Goal: Information Seeking & Learning: Learn about a topic

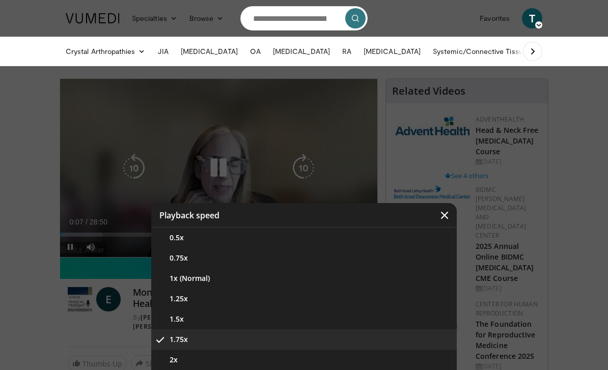
click at [325, 245] on button "0.5x" at bounding box center [303, 238] width 305 height 20
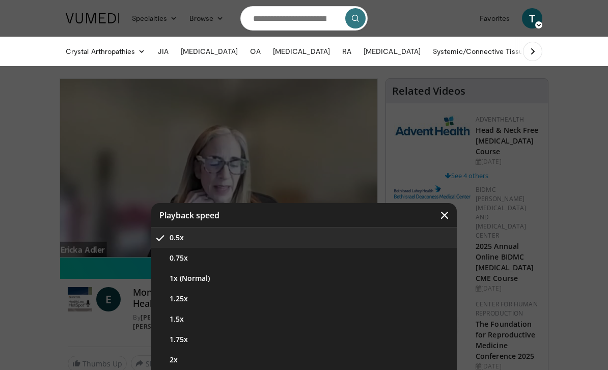
click at [248, 299] on button "1.25x" at bounding box center [303, 299] width 305 height 20
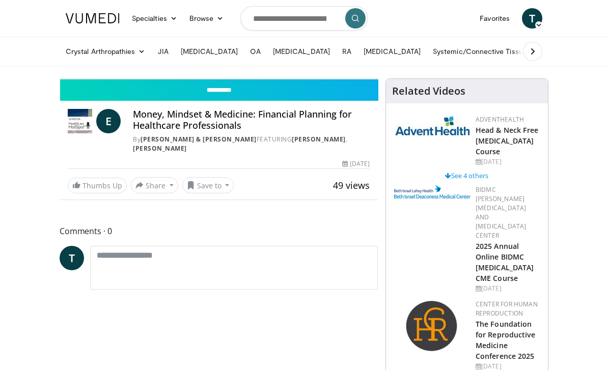
scroll to position [12, 0]
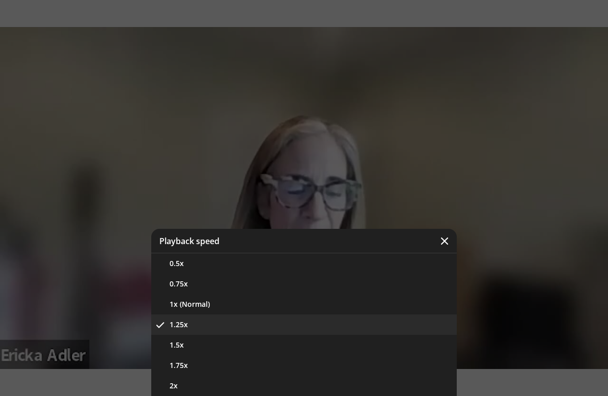
click at [528, 223] on div "Video Player" at bounding box center [304, 198] width 608 height 396
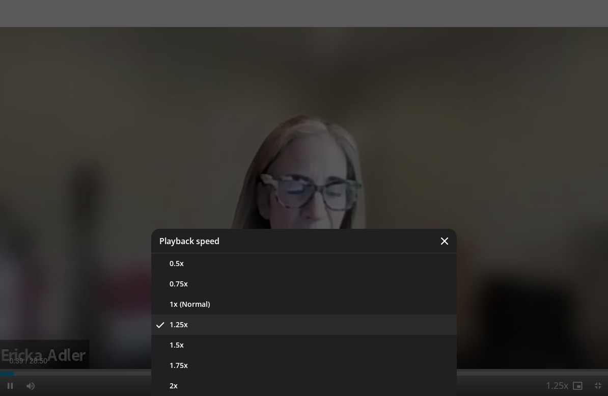
click at [443, 243] on icon "Video Player" at bounding box center [444, 241] width 10 height 10
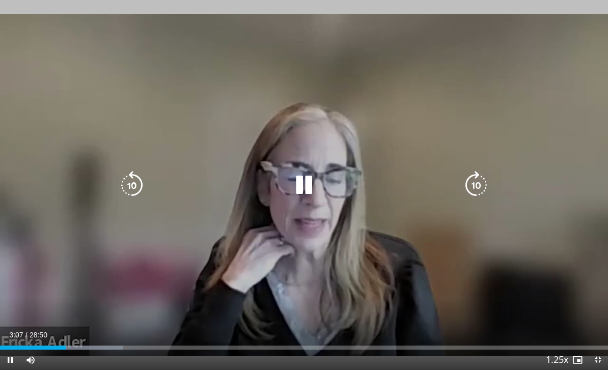
scroll to position [0, 0]
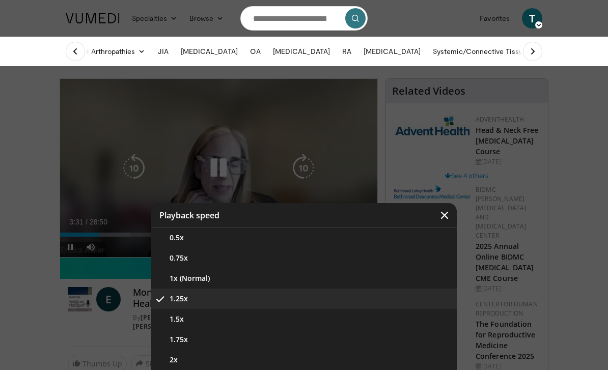
click at [249, 317] on button "1.5x" at bounding box center [303, 319] width 305 height 20
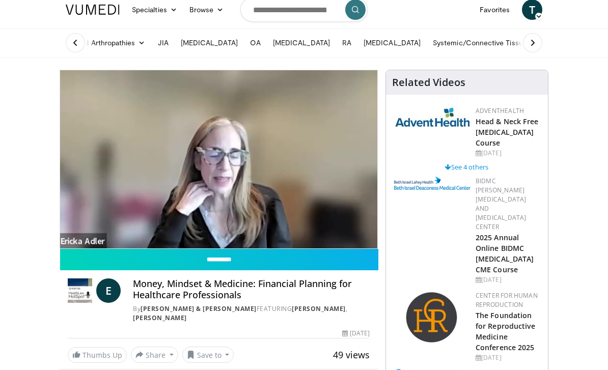
scroll to position [9, 0]
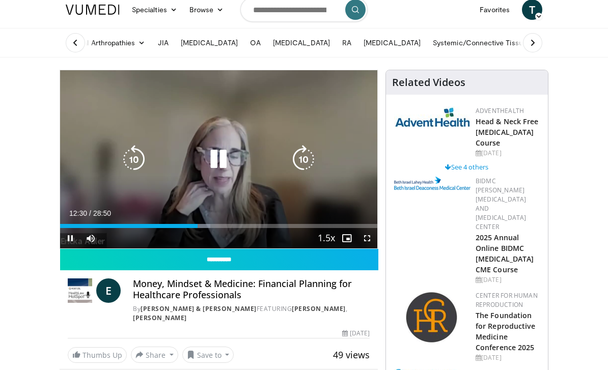
click at [301, 163] on icon "Video Player" at bounding box center [303, 159] width 29 height 29
click at [311, 155] on icon "Video Player" at bounding box center [303, 159] width 29 height 29
click at [304, 153] on icon "Video Player" at bounding box center [303, 159] width 29 height 29
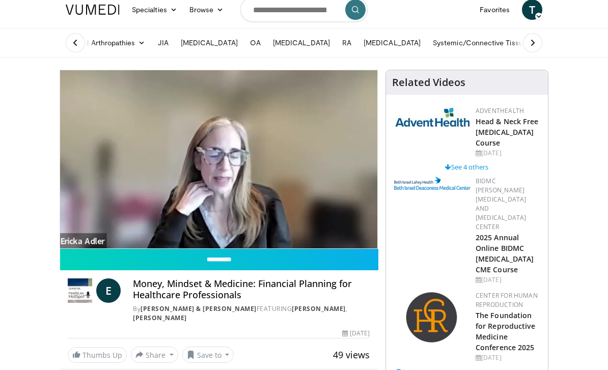
click at [302, 156] on icon "Video Player" at bounding box center [303, 159] width 29 height 29
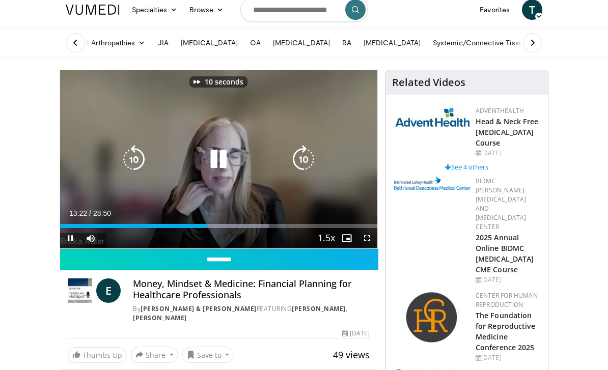
click at [304, 158] on icon "Video Player" at bounding box center [303, 159] width 29 height 29
click at [304, 156] on icon "Video Player" at bounding box center [303, 159] width 29 height 29
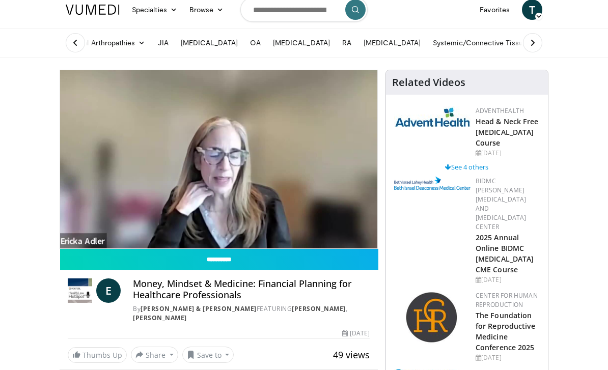
click at [306, 154] on icon "Video Player" at bounding box center [303, 159] width 29 height 29
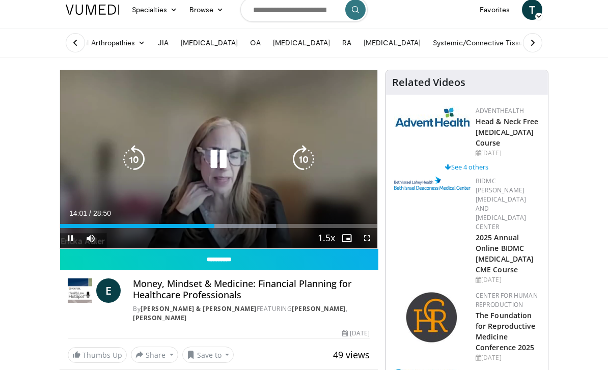
click at [304, 157] on icon "Video Player" at bounding box center [303, 159] width 29 height 29
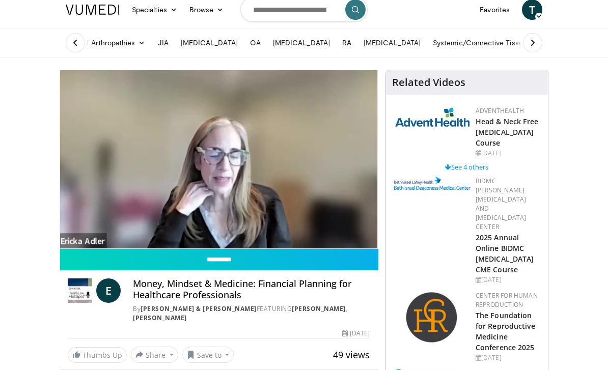
click at [307, 160] on icon "Video Player" at bounding box center [303, 159] width 29 height 29
click at [307, 159] on icon "Video Player" at bounding box center [303, 159] width 29 height 29
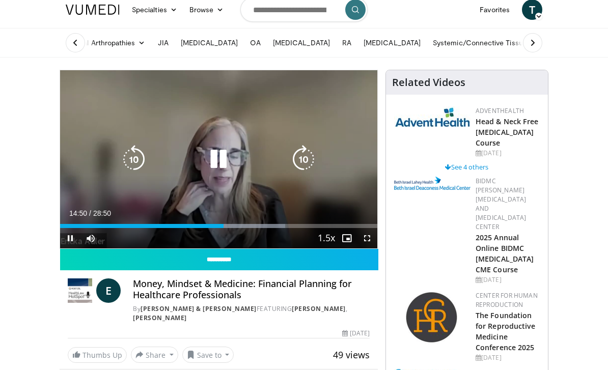
click at [311, 155] on icon "Video Player" at bounding box center [303, 159] width 29 height 29
click at [309, 156] on icon "Video Player" at bounding box center [303, 159] width 29 height 29
click at [302, 156] on icon "Video Player" at bounding box center [303, 159] width 29 height 29
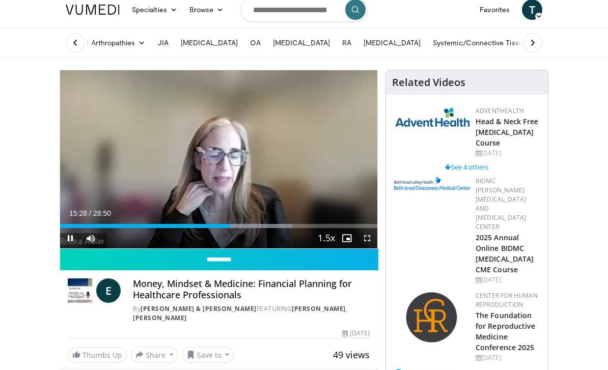
click at [308, 155] on icon "Video Player" at bounding box center [303, 159] width 29 height 29
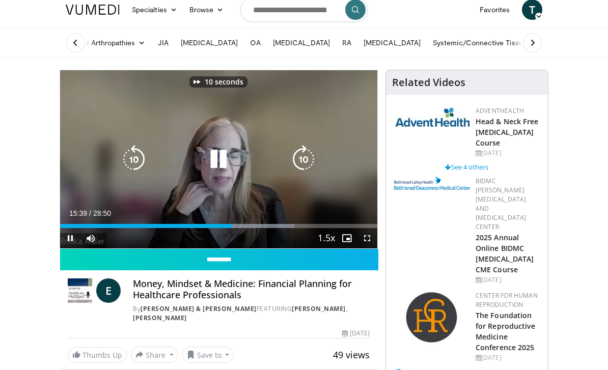
click at [311, 156] on icon "Video Player" at bounding box center [303, 159] width 29 height 29
click at [309, 155] on icon "Video Player" at bounding box center [303, 159] width 29 height 29
click at [309, 161] on icon "Video Player" at bounding box center [303, 159] width 29 height 29
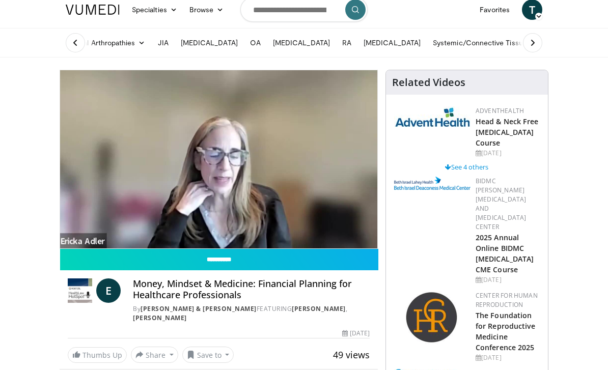
click at [309, 156] on icon "Video Player" at bounding box center [303, 159] width 29 height 29
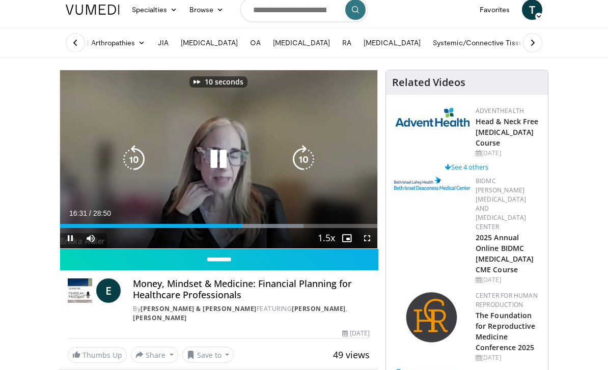
click at [303, 155] on icon "Video Player" at bounding box center [303, 159] width 29 height 29
click at [308, 155] on icon "Video Player" at bounding box center [303, 159] width 29 height 29
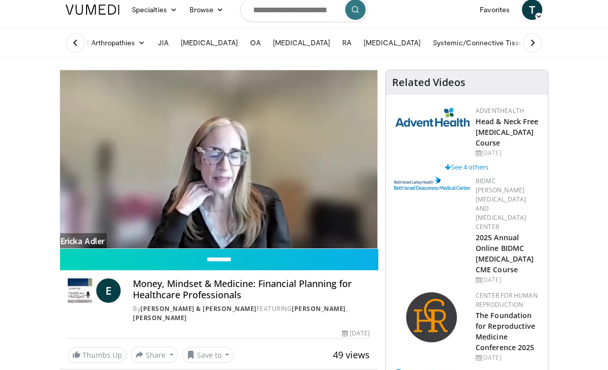
click at [312, 152] on icon "Video Player" at bounding box center [303, 159] width 29 height 29
click at [311, 160] on icon "Video Player" at bounding box center [303, 159] width 29 height 29
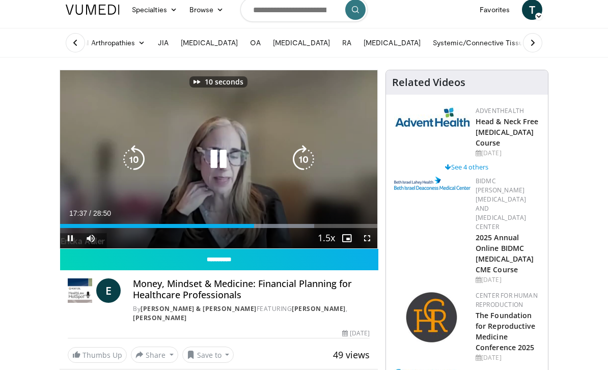
click at [307, 156] on icon "Video Player" at bounding box center [303, 159] width 29 height 29
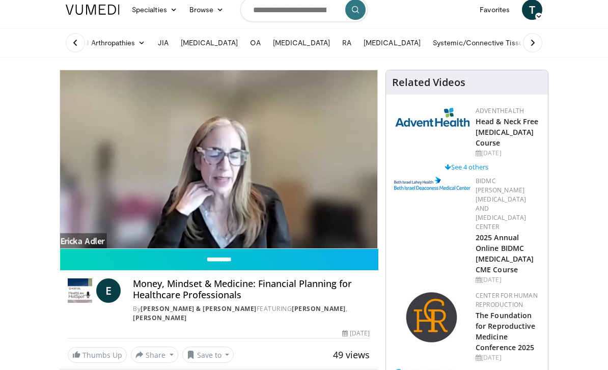
click at [307, 157] on icon "Video Player" at bounding box center [303, 159] width 29 height 29
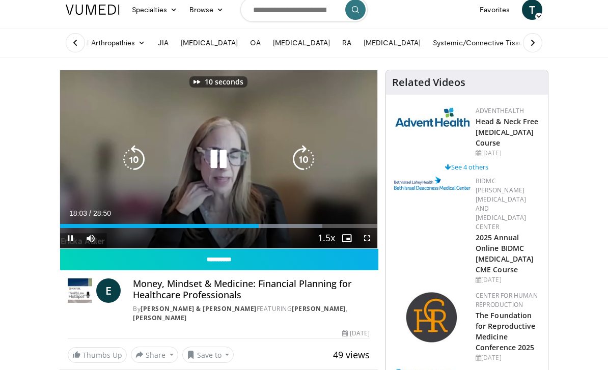
click at [308, 156] on icon "Video Player" at bounding box center [303, 159] width 29 height 29
click at [308, 158] on icon "Video Player" at bounding box center [303, 159] width 29 height 29
click at [305, 158] on icon "Video Player" at bounding box center [303, 159] width 29 height 29
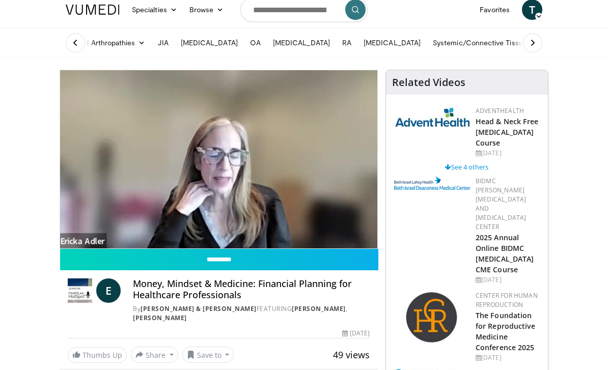
click at [308, 158] on icon "Video Player" at bounding box center [303, 159] width 29 height 29
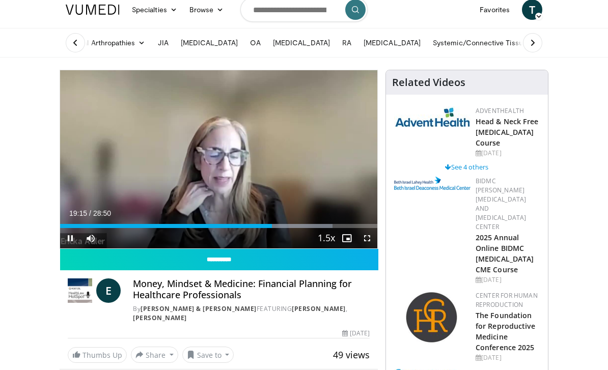
click at [309, 155] on icon "Video Player" at bounding box center [303, 159] width 29 height 29
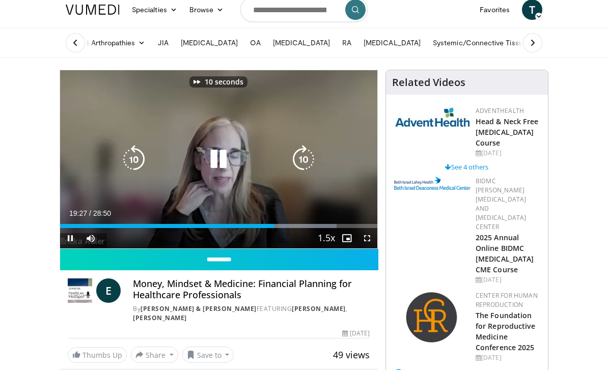
click at [309, 156] on icon "Video Player" at bounding box center [303, 159] width 29 height 29
click at [307, 157] on icon "Video Player" at bounding box center [303, 159] width 29 height 29
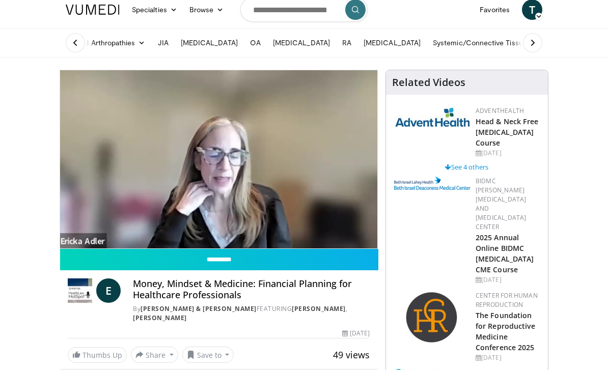
click at [307, 156] on icon "Video Player" at bounding box center [303, 159] width 29 height 29
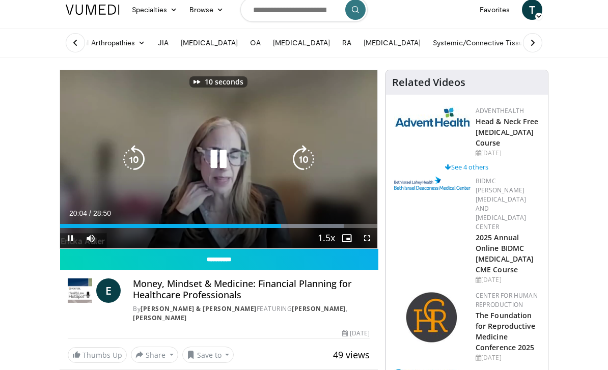
click at [308, 157] on icon "Video Player" at bounding box center [303, 159] width 29 height 29
click at [308, 154] on icon "Video Player" at bounding box center [303, 159] width 29 height 29
click at [310, 155] on icon "Video Player" at bounding box center [303, 159] width 29 height 29
click at [308, 157] on icon "Video Player" at bounding box center [303, 159] width 29 height 29
click at [309, 154] on icon "Video Player" at bounding box center [303, 159] width 29 height 29
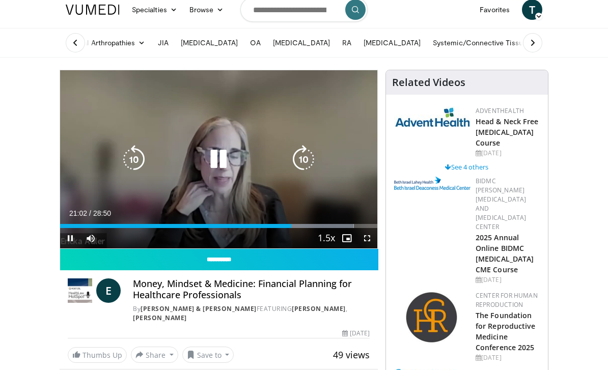
click at [307, 156] on icon "Video Player" at bounding box center [303, 159] width 29 height 29
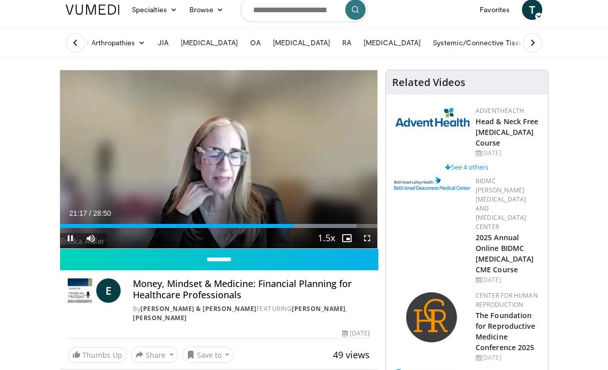
click at [305, 157] on icon "Video Player" at bounding box center [303, 159] width 29 height 29
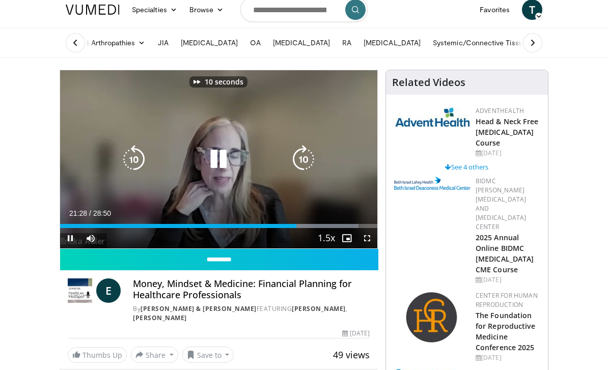
click at [309, 158] on icon "Video Player" at bounding box center [303, 159] width 29 height 29
click at [309, 155] on icon "Video Player" at bounding box center [303, 159] width 29 height 29
click at [306, 158] on icon "Video Player" at bounding box center [303, 159] width 29 height 29
click at [308, 158] on icon "Video Player" at bounding box center [303, 159] width 29 height 29
click at [310, 157] on icon "Video Player" at bounding box center [303, 159] width 29 height 29
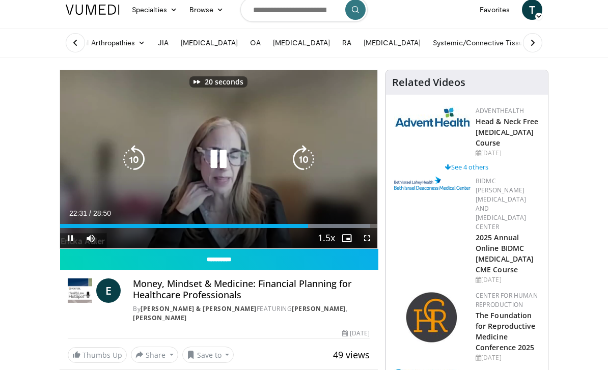
click at [309, 156] on icon "Video Player" at bounding box center [303, 159] width 29 height 29
click at [311, 157] on icon "Video Player" at bounding box center [303, 159] width 29 height 29
click at [309, 155] on icon "Video Player" at bounding box center [303, 159] width 29 height 29
click at [309, 158] on icon "Video Player" at bounding box center [303, 159] width 29 height 29
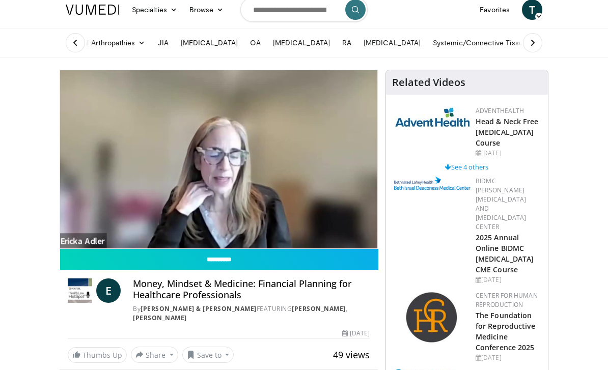
click at [310, 155] on icon "Video Player" at bounding box center [303, 159] width 29 height 29
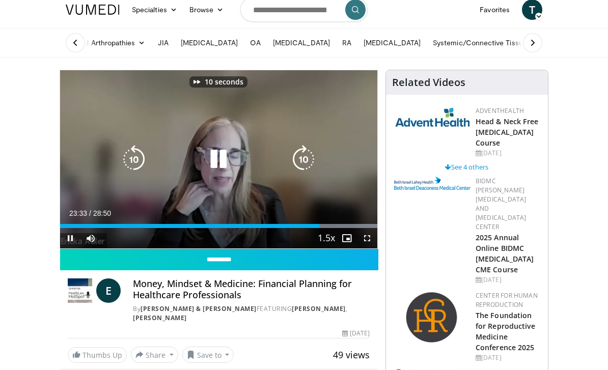
click at [311, 155] on icon "Video Player" at bounding box center [303, 159] width 29 height 29
click at [308, 157] on icon "Video Player" at bounding box center [303, 159] width 29 height 29
click at [308, 153] on icon "Video Player" at bounding box center [303, 159] width 29 height 29
click at [306, 153] on icon "Video Player" at bounding box center [303, 159] width 29 height 29
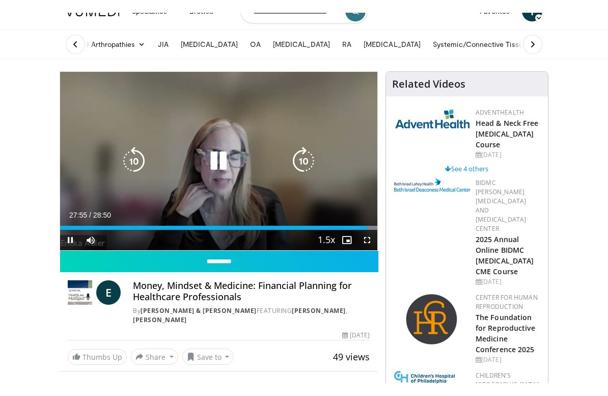
scroll to position [12, 0]
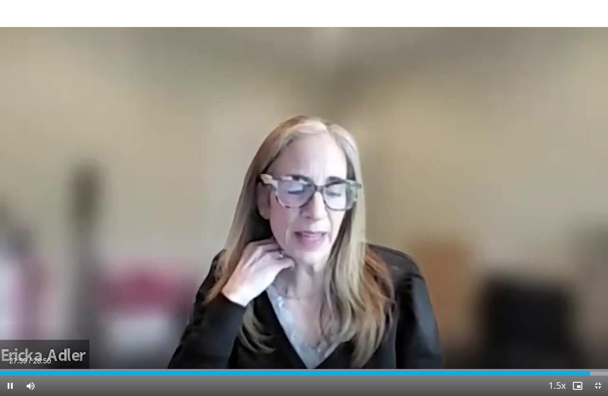
click at [606, 370] on span "Video Player" at bounding box center [597, 385] width 20 height 20
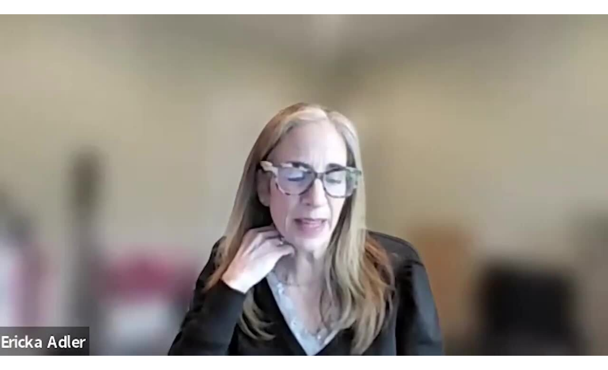
scroll to position [0, 0]
